Goal: Transaction & Acquisition: Subscribe to service/newsletter

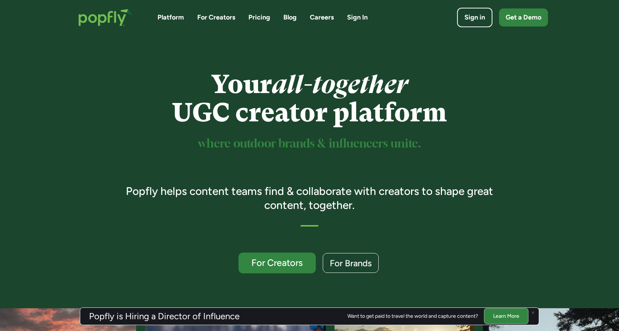
click at [280, 263] on div "For Creators" at bounding box center [276, 263] width 63 height 10
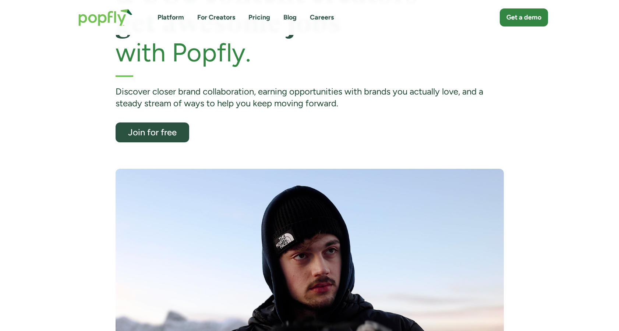
scroll to position [92, 0]
click at [156, 134] on div "Join for free" at bounding box center [151, 133] width 63 height 10
click at [137, 134] on div "Join for free" at bounding box center [151, 133] width 63 height 10
click at [517, 24] on link "Get a demo" at bounding box center [523, 17] width 53 height 20
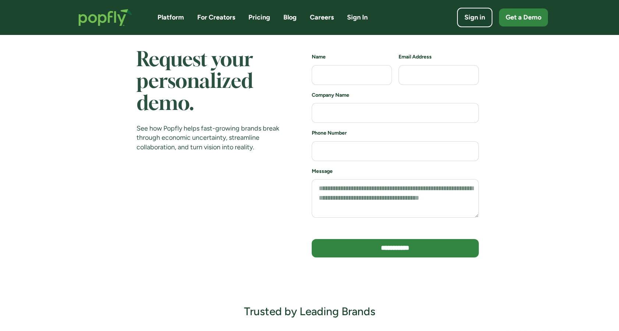
click at [222, 19] on link "For Creators" at bounding box center [216, 17] width 38 height 9
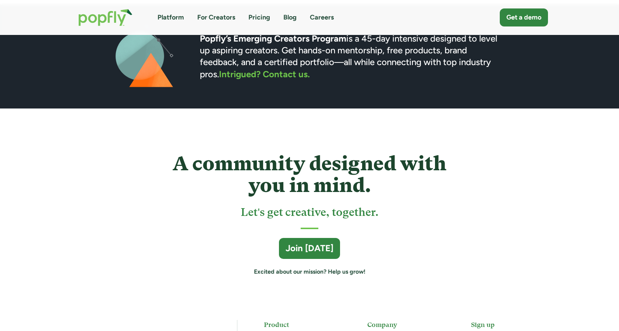
scroll to position [1860, 0]
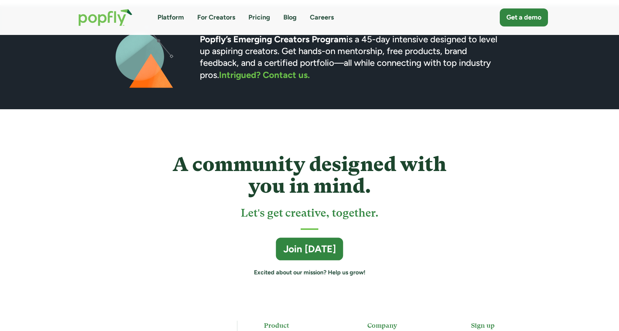
click at [300, 248] on div "Join Today" at bounding box center [309, 249] width 53 height 13
click at [322, 243] on div "Join Today" at bounding box center [309, 249] width 53 height 13
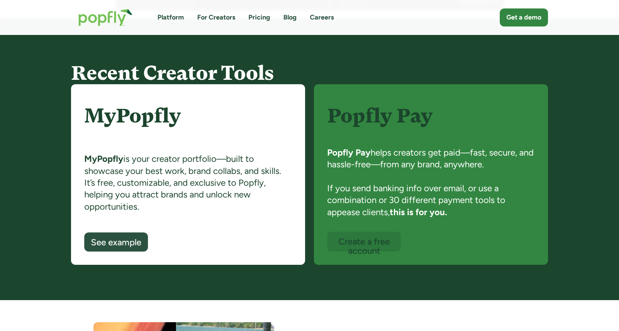
scroll to position [467, 0]
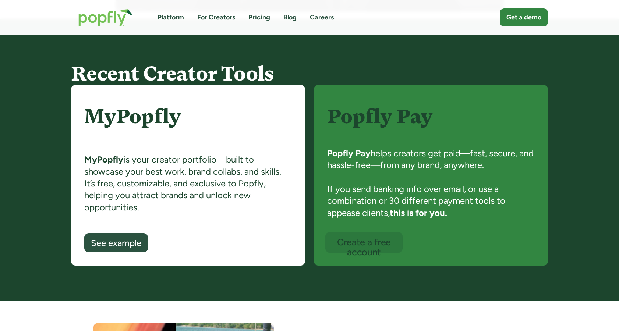
click at [368, 250] on div "Create a free account" at bounding box center [363, 247] width 63 height 20
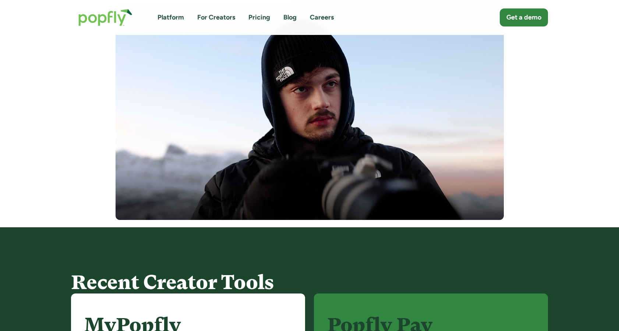
scroll to position [250, 0]
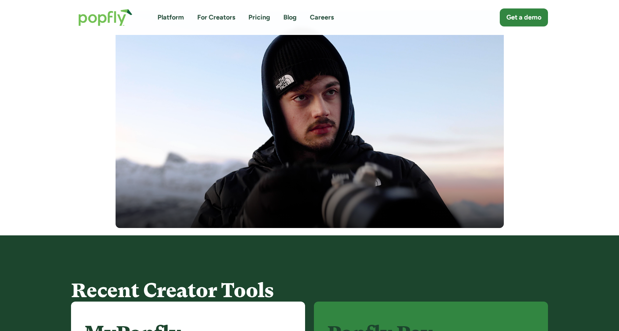
click at [169, 18] on link "Platform" at bounding box center [171, 17] width 26 height 9
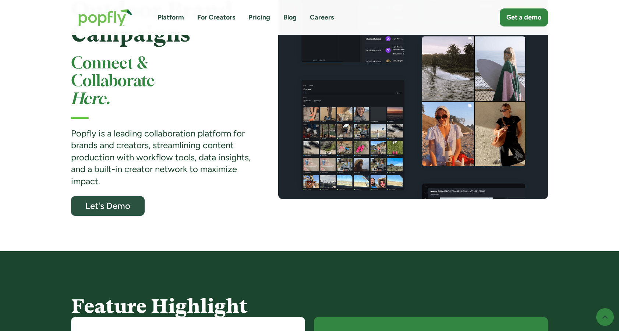
scroll to position [148, 0]
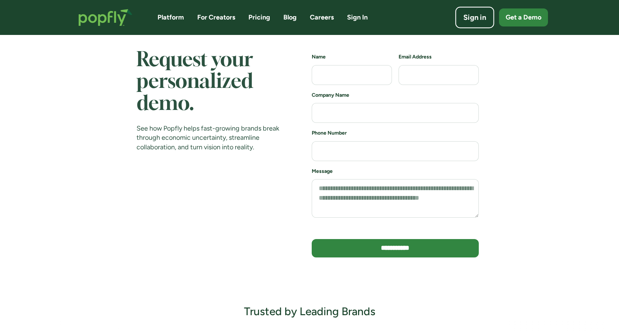
click at [470, 22] on div "Sign in" at bounding box center [474, 18] width 23 height 10
